Goal: Register for event/course

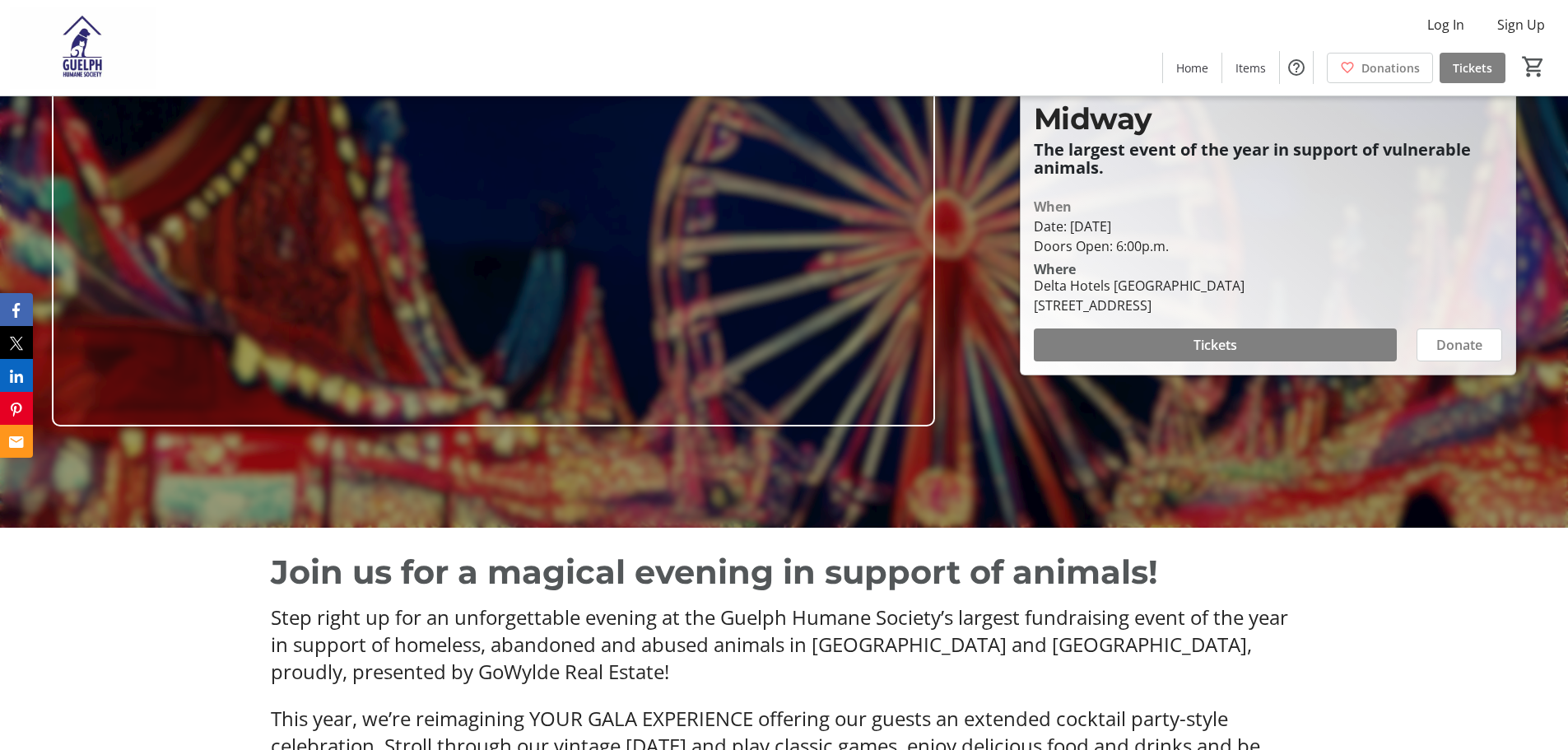
scroll to position [247, 0]
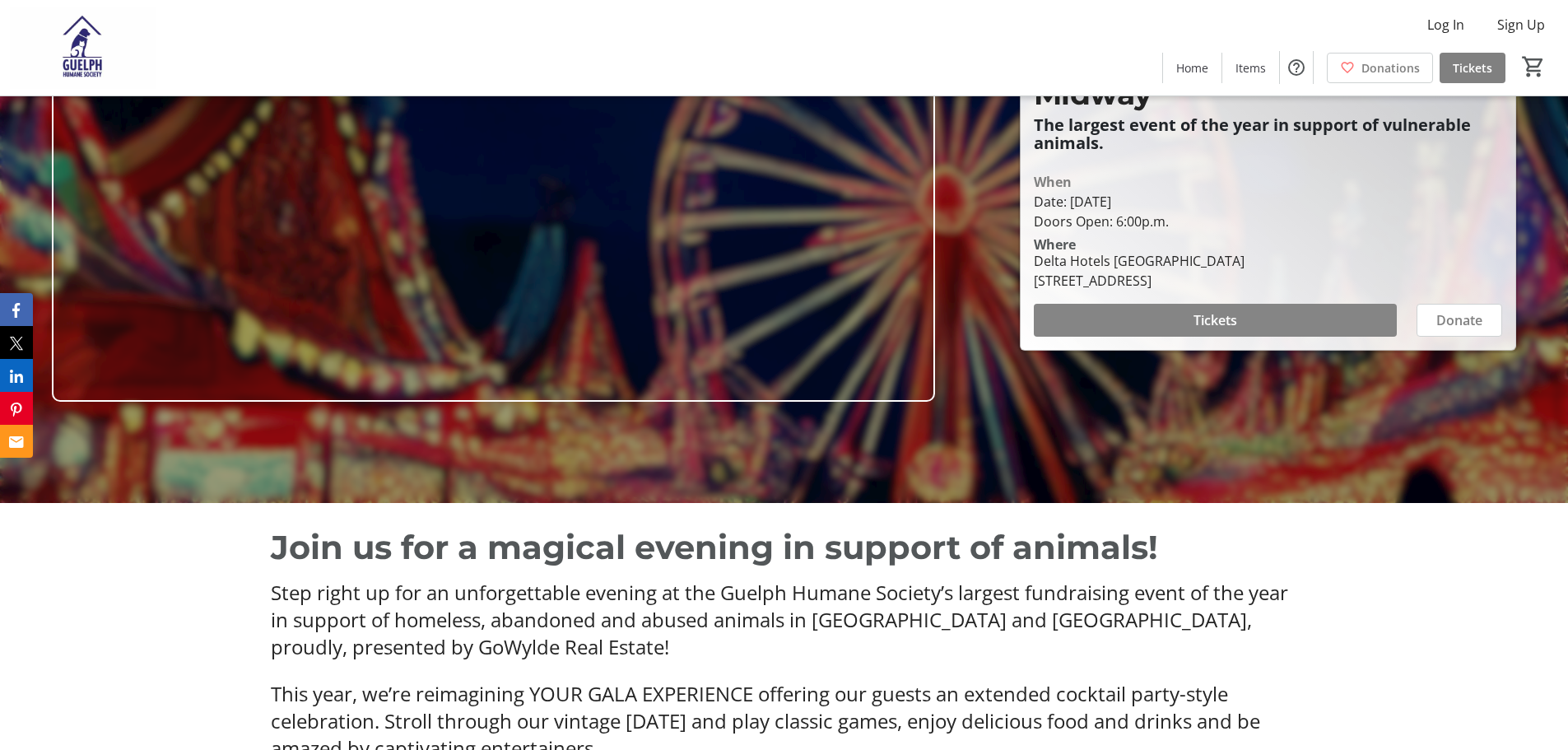
click at [1252, 324] on span at bounding box center [1215, 319] width 363 height 39
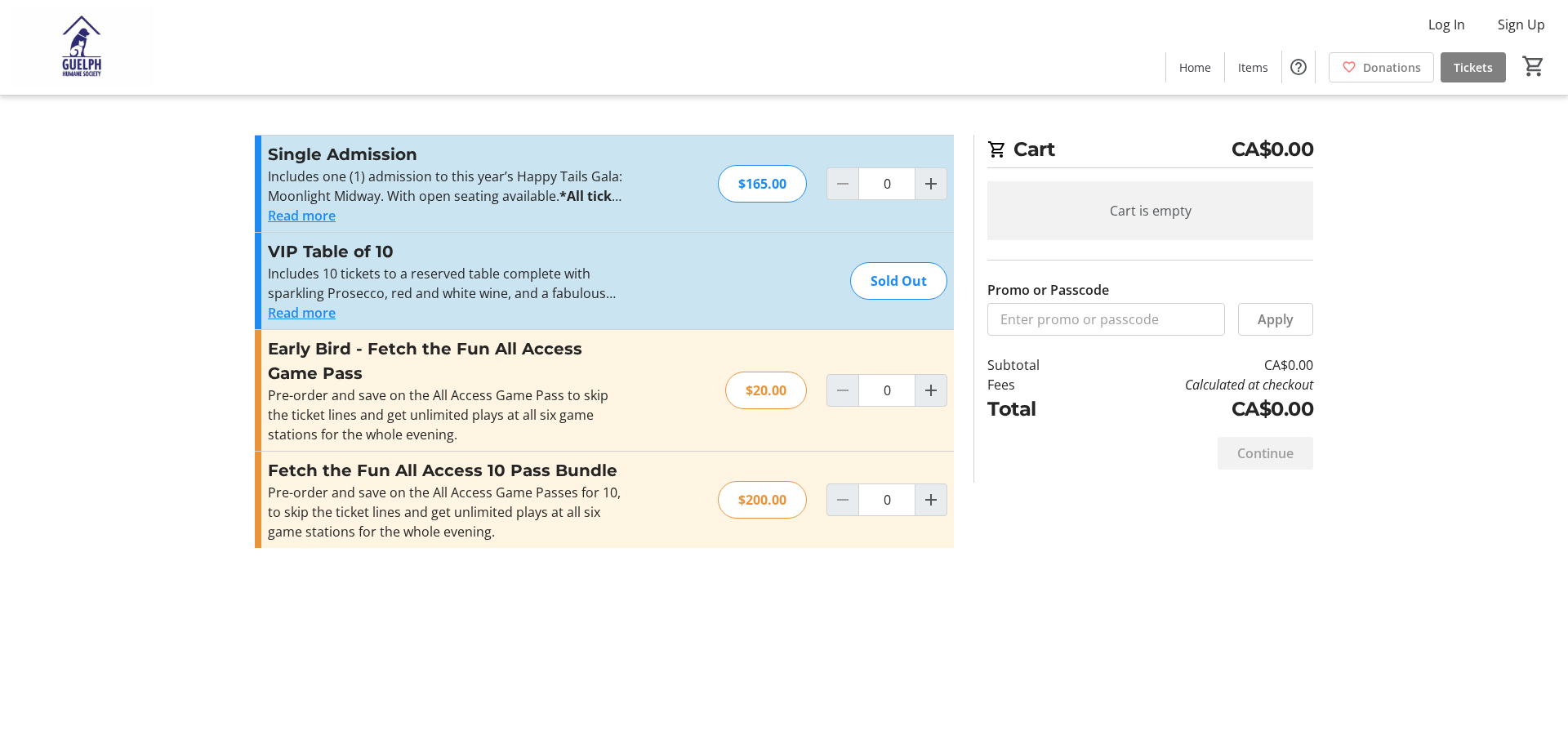
click at [312, 316] on button "Read more" at bounding box center [301, 313] width 68 height 20
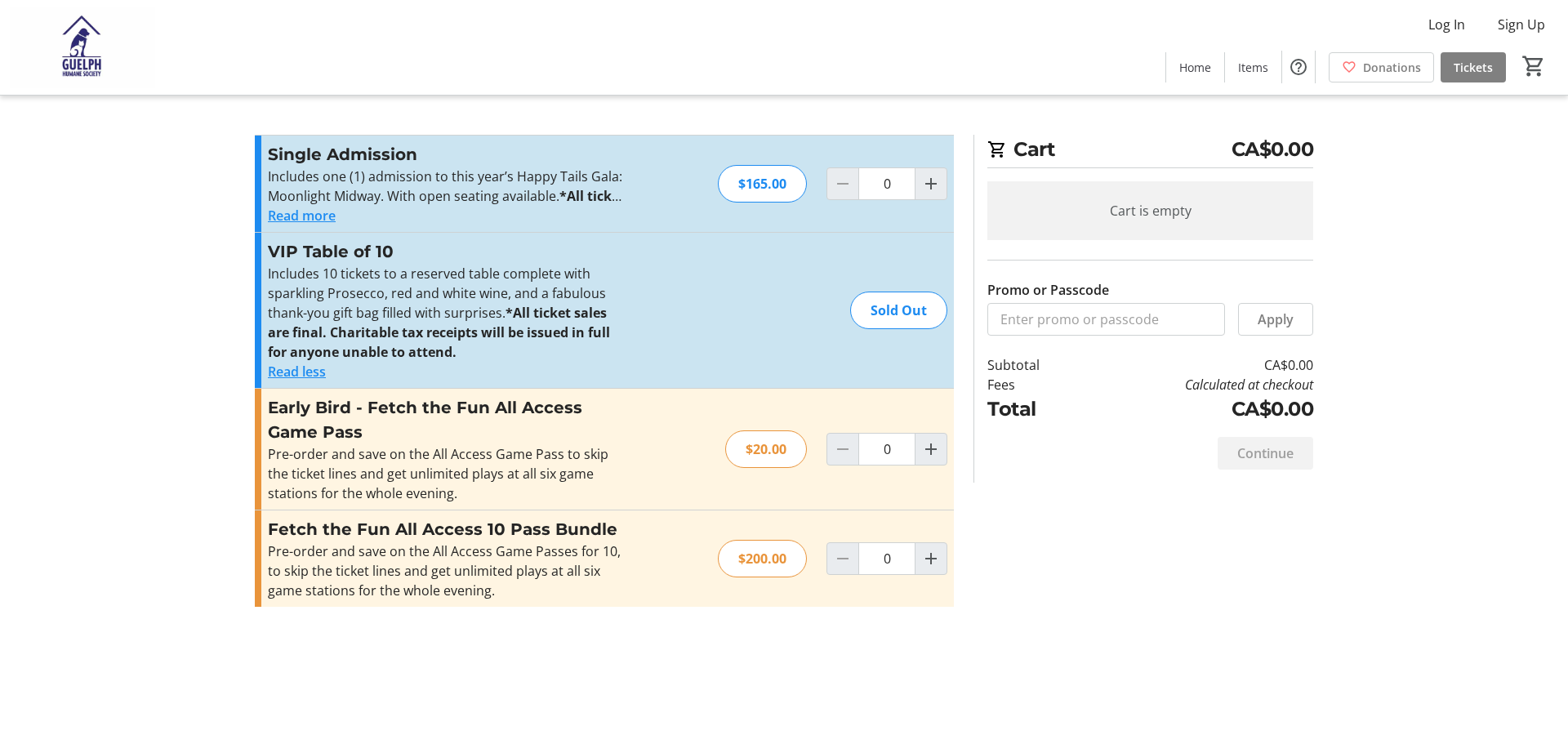
click at [328, 216] on button "Read more" at bounding box center [301, 216] width 68 height 20
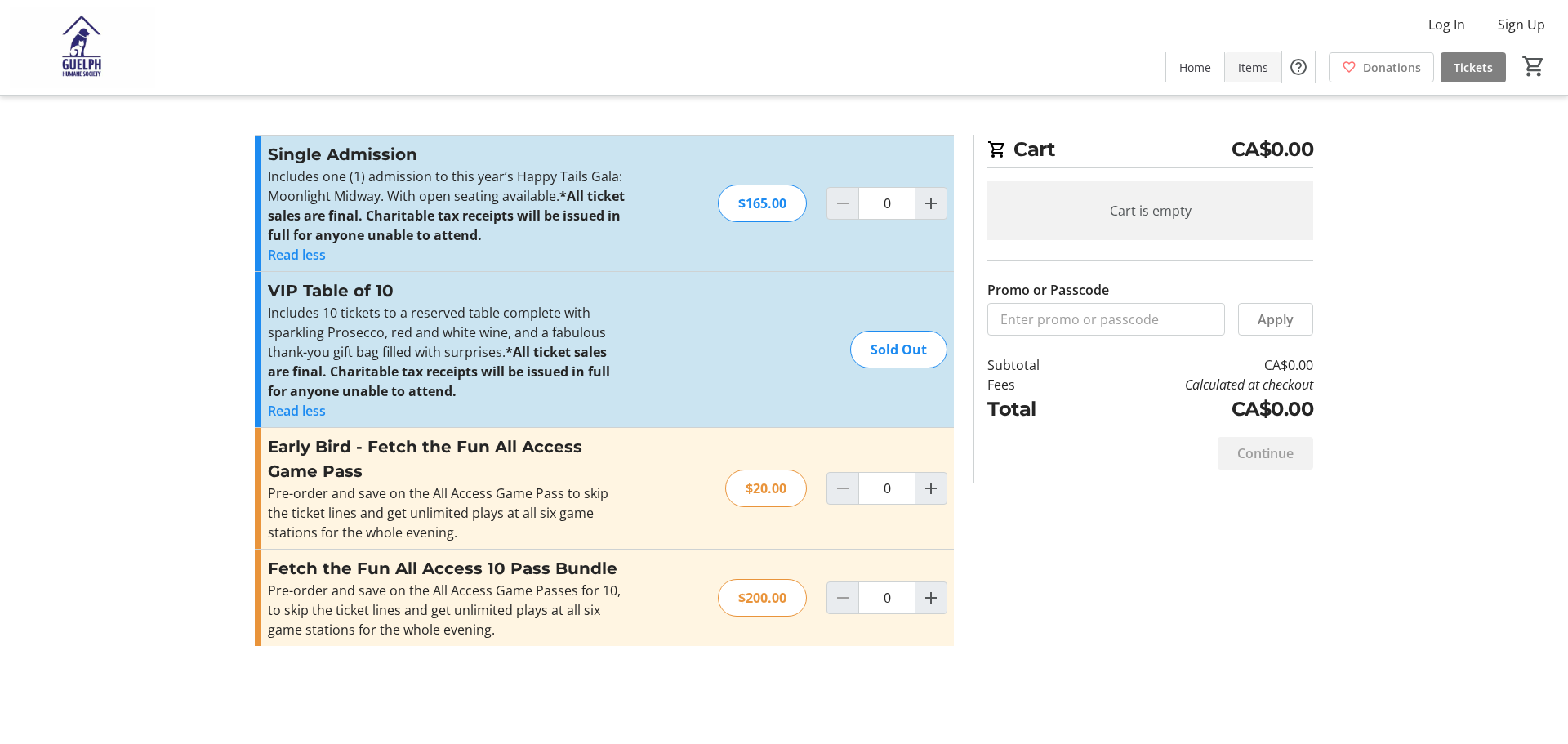
click at [1242, 69] on span "Items" at bounding box center [1252, 67] width 30 height 17
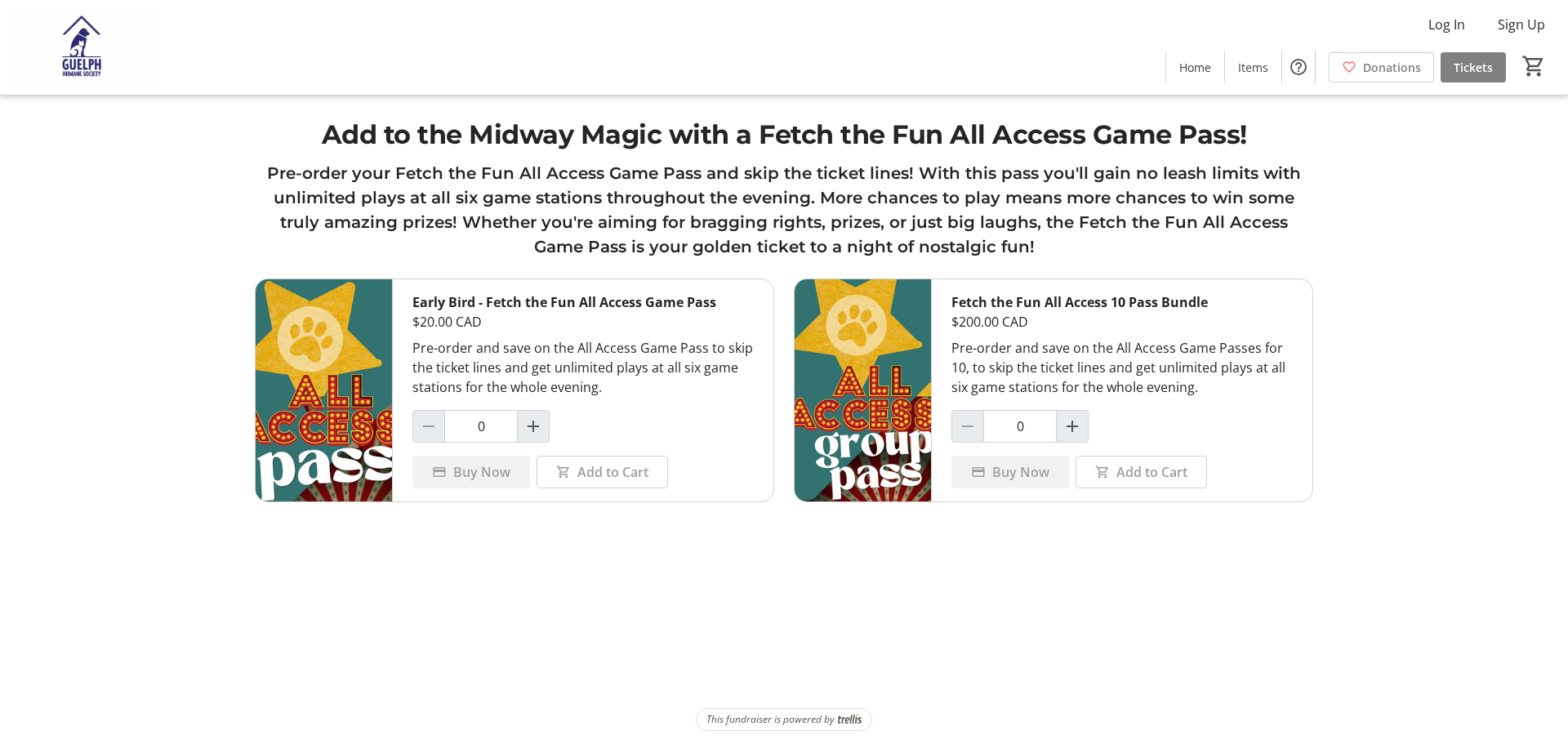
drag, startPoint x: 468, startPoint y: 475, endPoint x: 511, endPoint y: 438, distance: 56.7
click at [473, 471] on div "Buy Now" at bounding box center [471, 472] width 118 height 33
click at [528, 428] on mat-icon "Increment by one" at bounding box center [534, 426] width 20 height 20
click at [436, 435] on mat-icon "Decrement by one" at bounding box center [429, 426] width 20 height 20
type input "0"
